Goal: Information Seeking & Learning: Learn about a topic

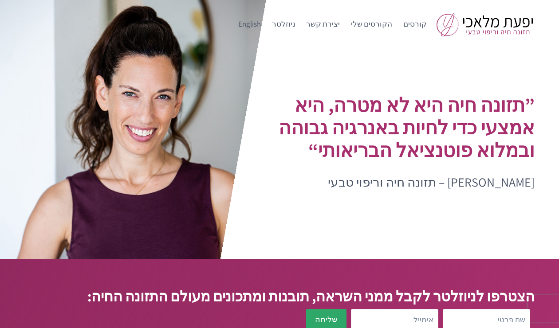
click at [399, 133] on h1 "”תזונה חיה היא לא מטרה, היא אמצעי כדי לחיות באנרגיה גבוהה ובמלוא פוטנציאל הבריא…" at bounding box center [398, 128] width 274 height 68
click at [381, 33] on link "הקורסים שלי" at bounding box center [371, 24] width 52 height 21
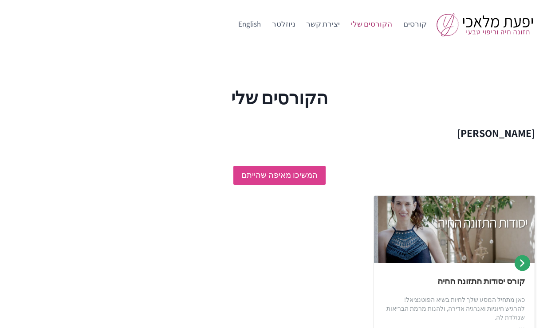
click at [304, 176] on link "המשיכו מאיפה שהייתם" at bounding box center [279, 175] width 92 height 19
